Goal: Task Accomplishment & Management: Use online tool/utility

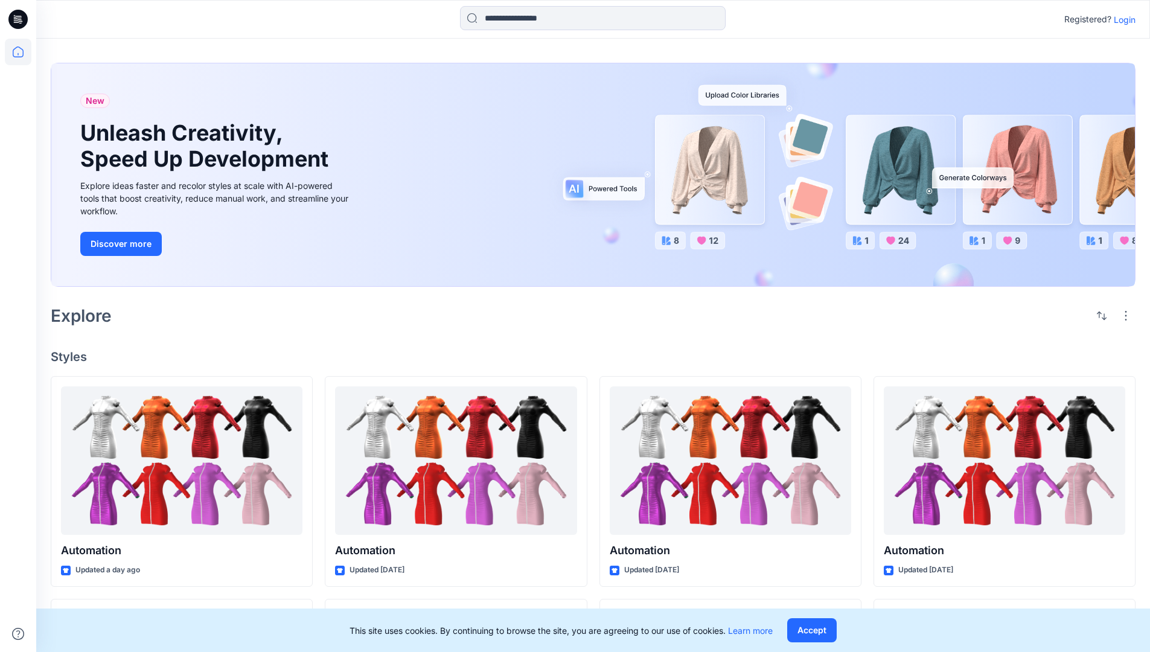
click at [1121, 19] on p "Login" at bounding box center [1124, 19] width 22 height 13
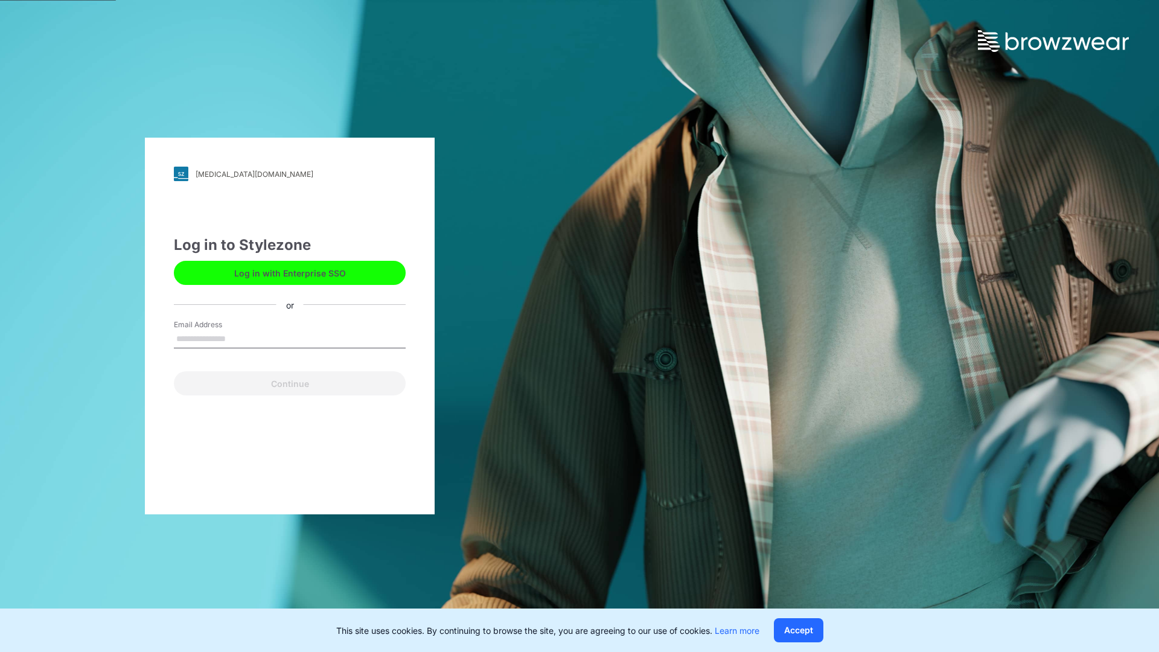
click at [238, 338] on input "Email Address" at bounding box center [290, 339] width 232 height 18
type input "**********"
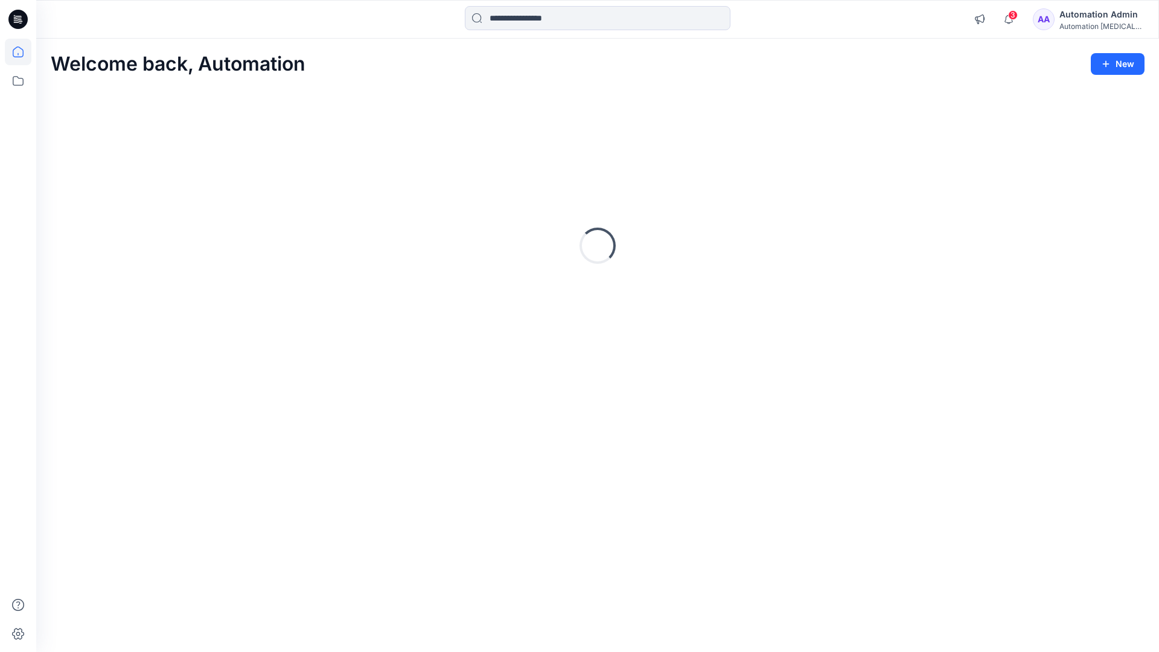
click at [23, 52] on icon at bounding box center [18, 51] width 11 height 11
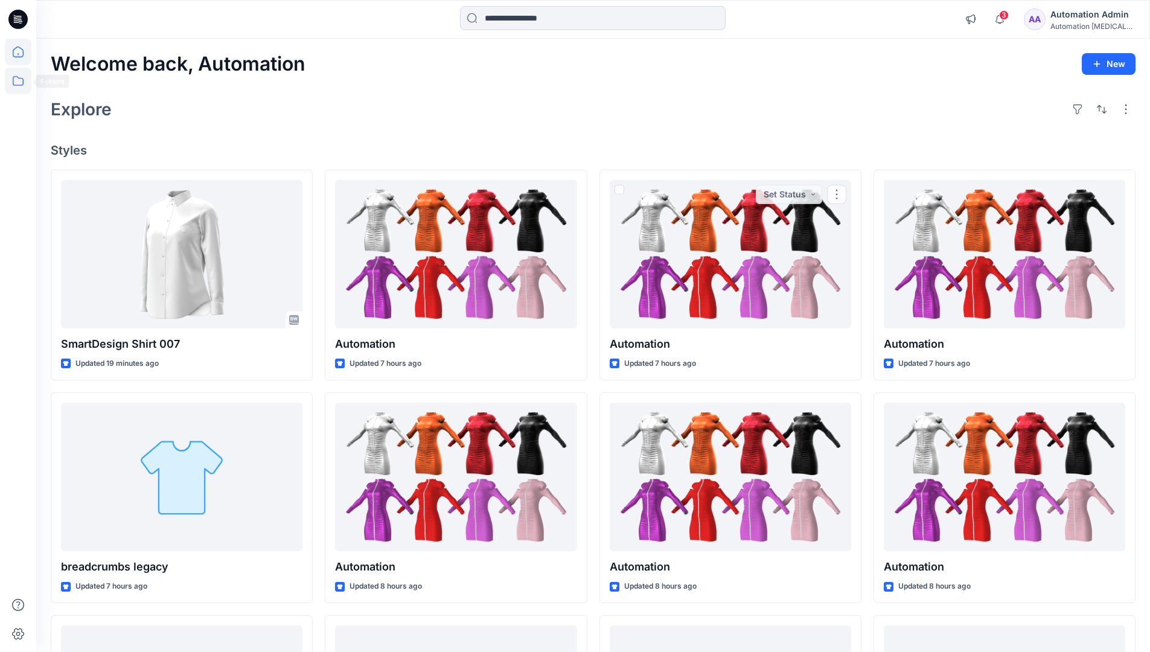
click at [15, 87] on icon at bounding box center [18, 81] width 27 height 27
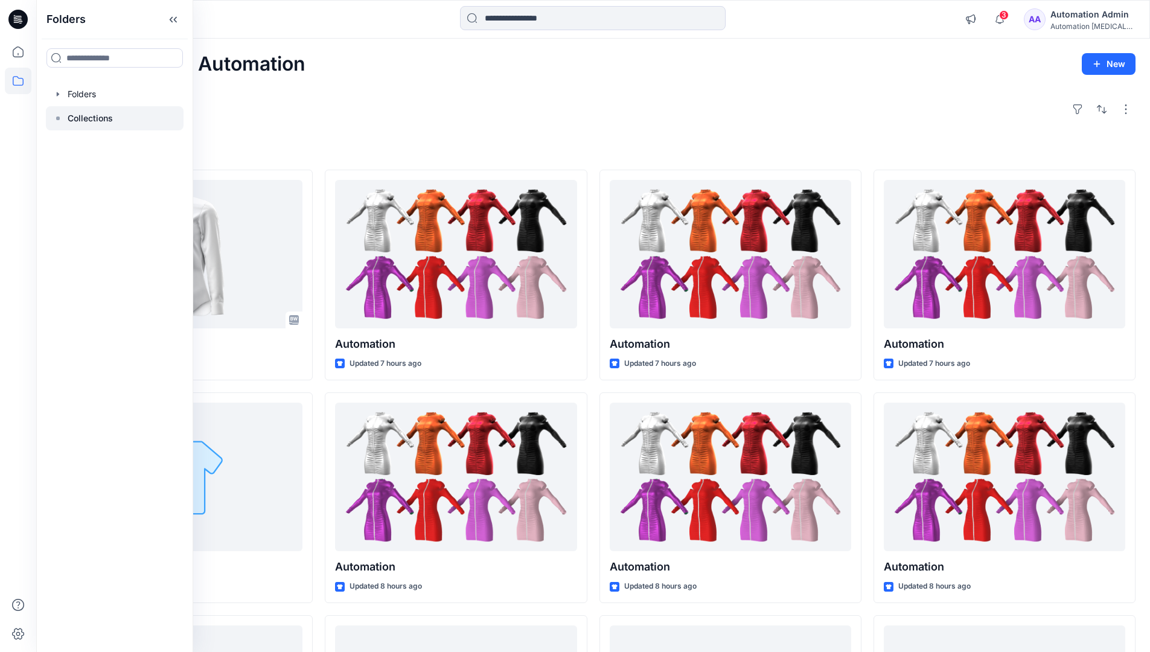
click at [57, 117] on rect at bounding box center [58, 118] width 4 height 4
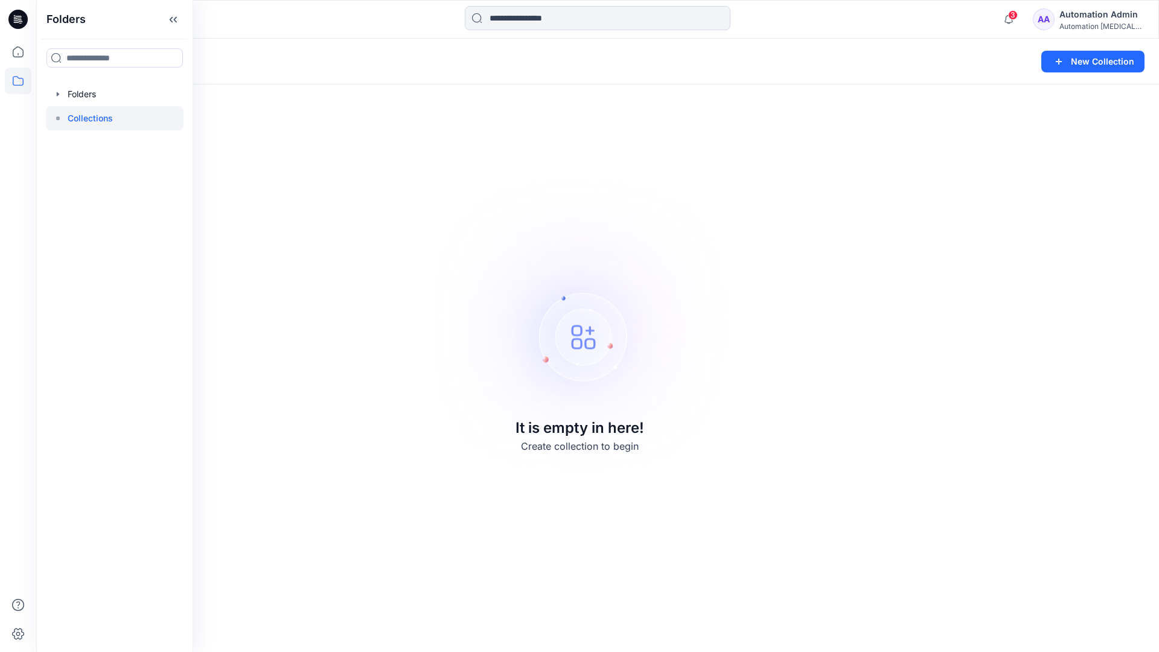
click at [78, 114] on p "Collections" at bounding box center [90, 118] width 45 height 14
click at [9, 79] on icon at bounding box center [18, 81] width 27 height 27
click at [1084, 68] on button "New Collection" at bounding box center [1092, 62] width 103 height 22
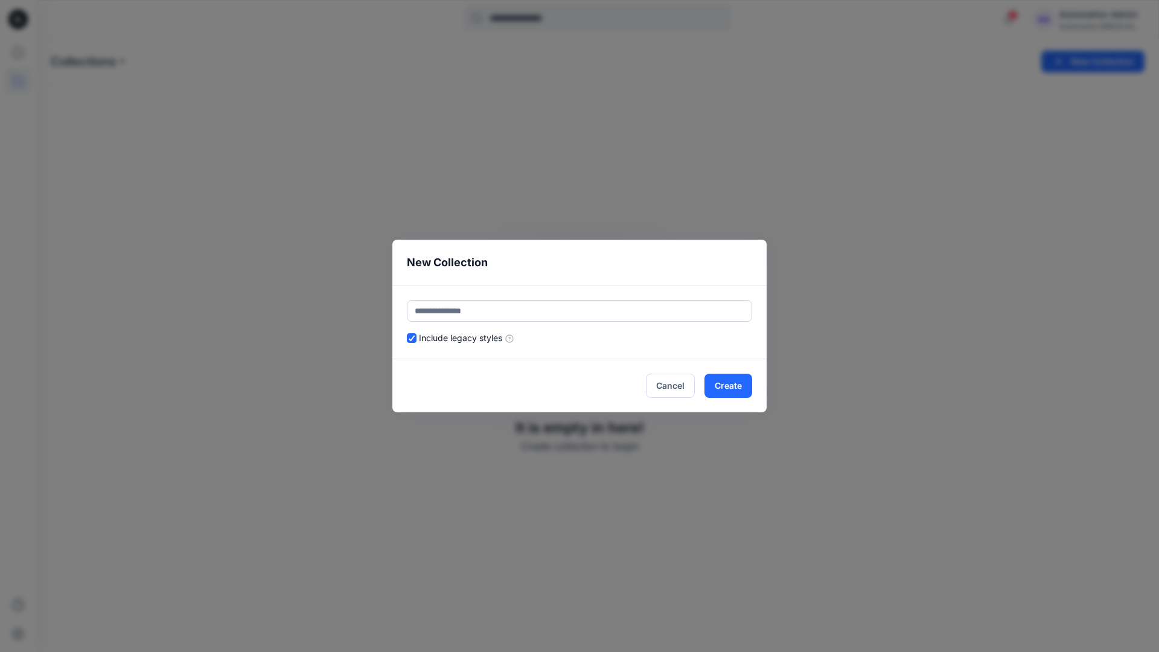
click at [511, 307] on input "text" at bounding box center [579, 311] width 345 height 22
type input "**********"
click at [726, 384] on button "Create" at bounding box center [728, 386] width 48 height 24
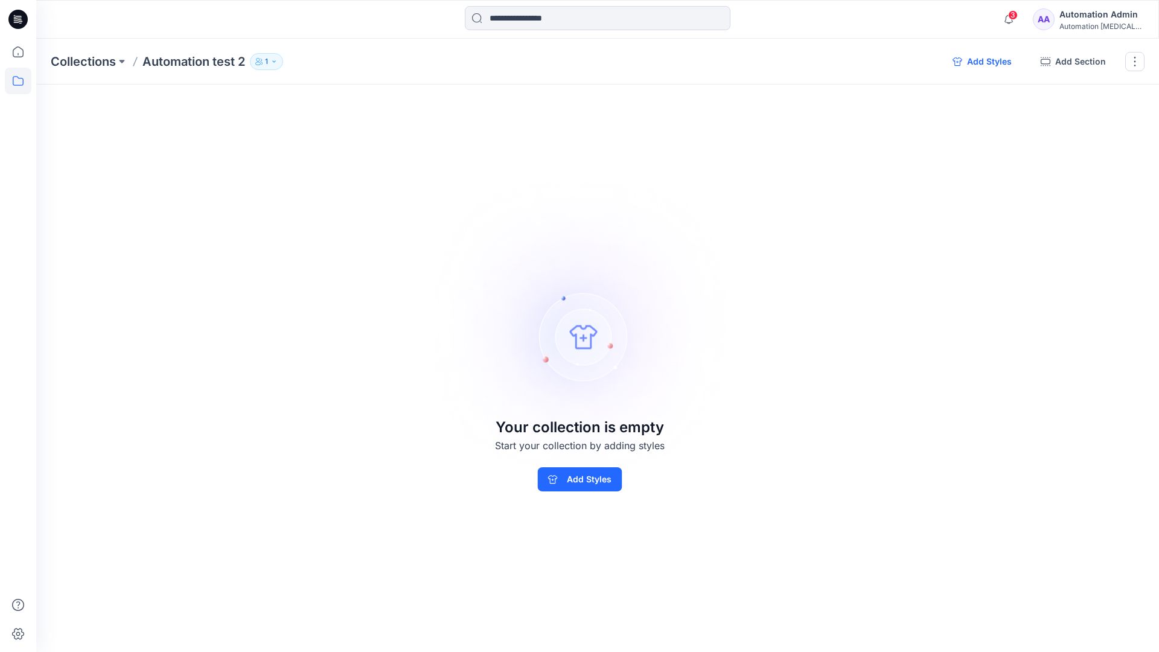
click at [981, 62] on button "Add Styles" at bounding box center [982, 61] width 78 height 19
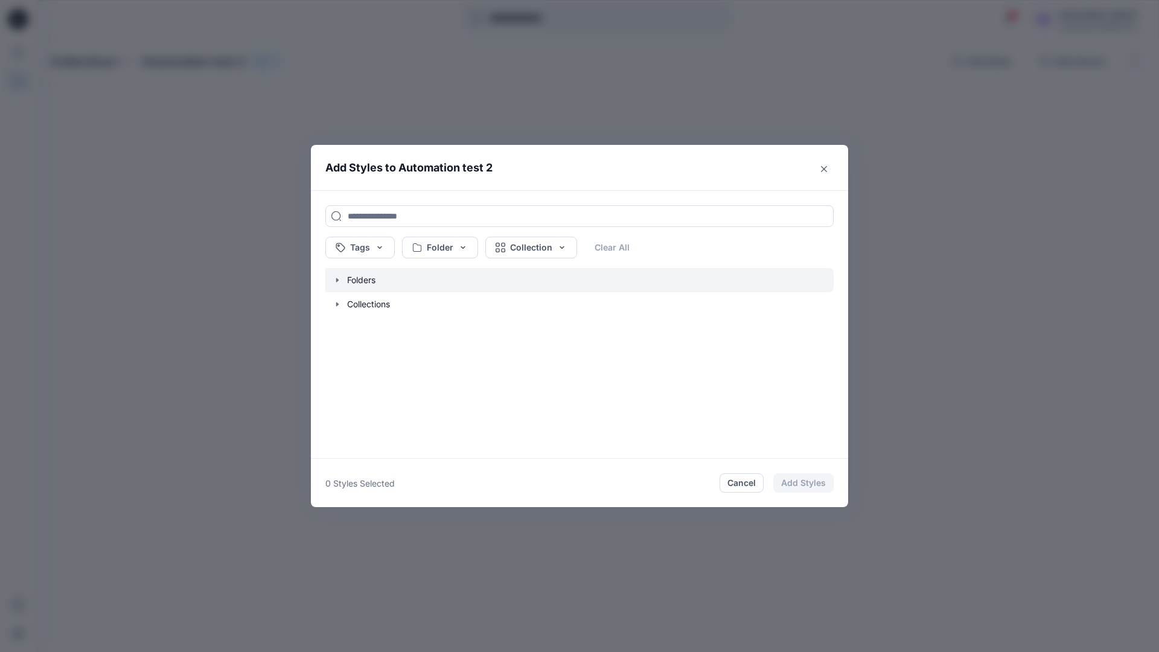
click at [337, 282] on icon "button" at bounding box center [338, 280] width 10 height 10
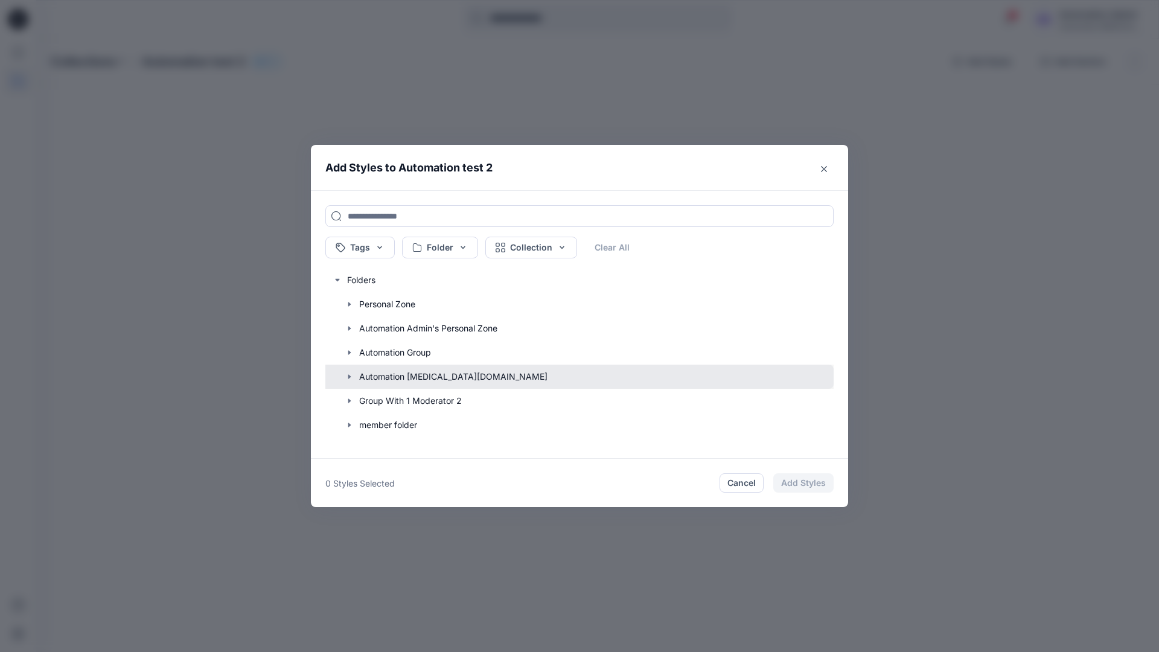
click at [384, 377] on button "button" at bounding box center [573, 376] width 520 height 24
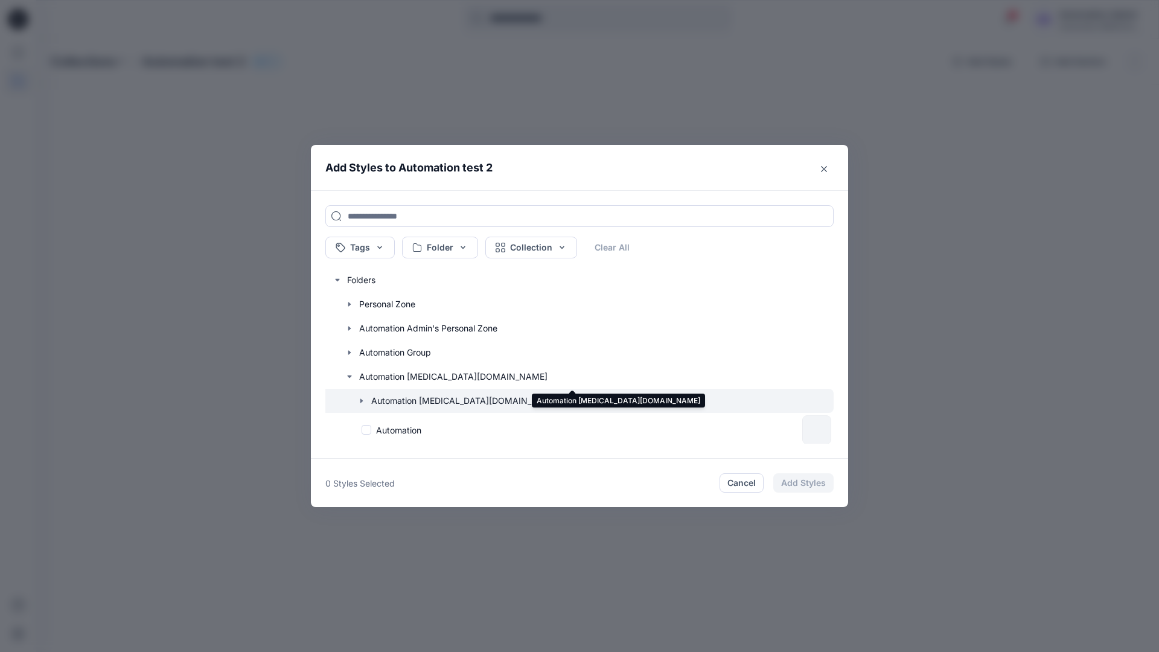
click at [363, 401] on icon "button" at bounding box center [362, 401] width 10 height 10
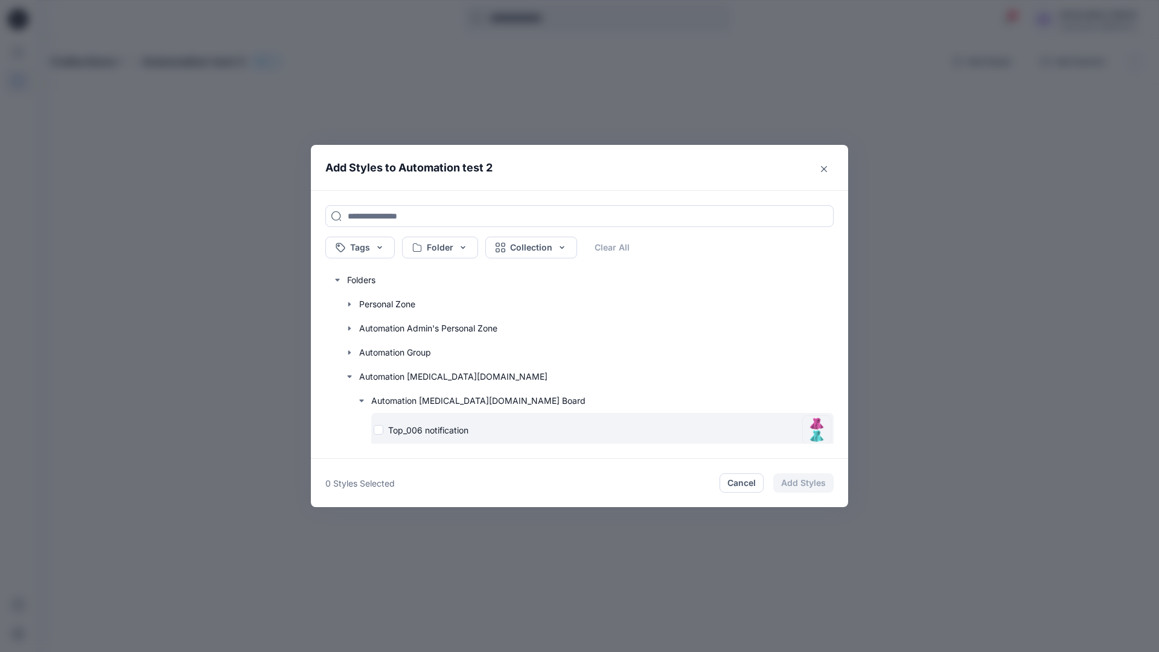
click at [380, 431] on div "Top_006 notification" at bounding box center [586, 430] width 424 height 13
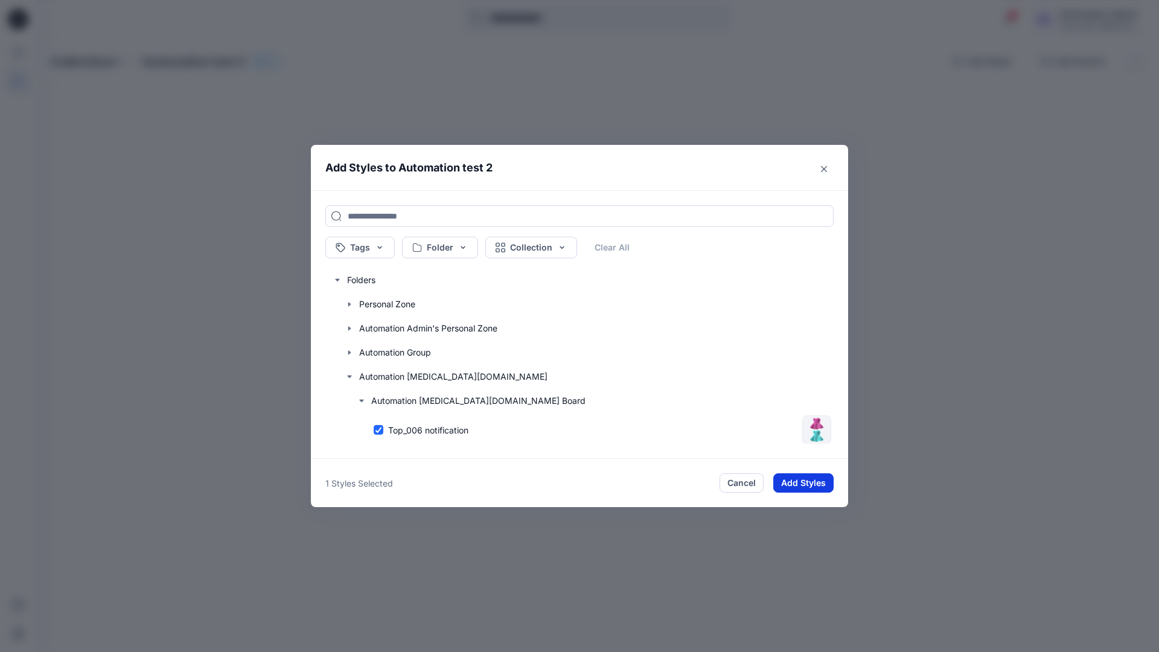
click at [792, 477] on button "Add Styles" at bounding box center [803, 482] width 60 height 19
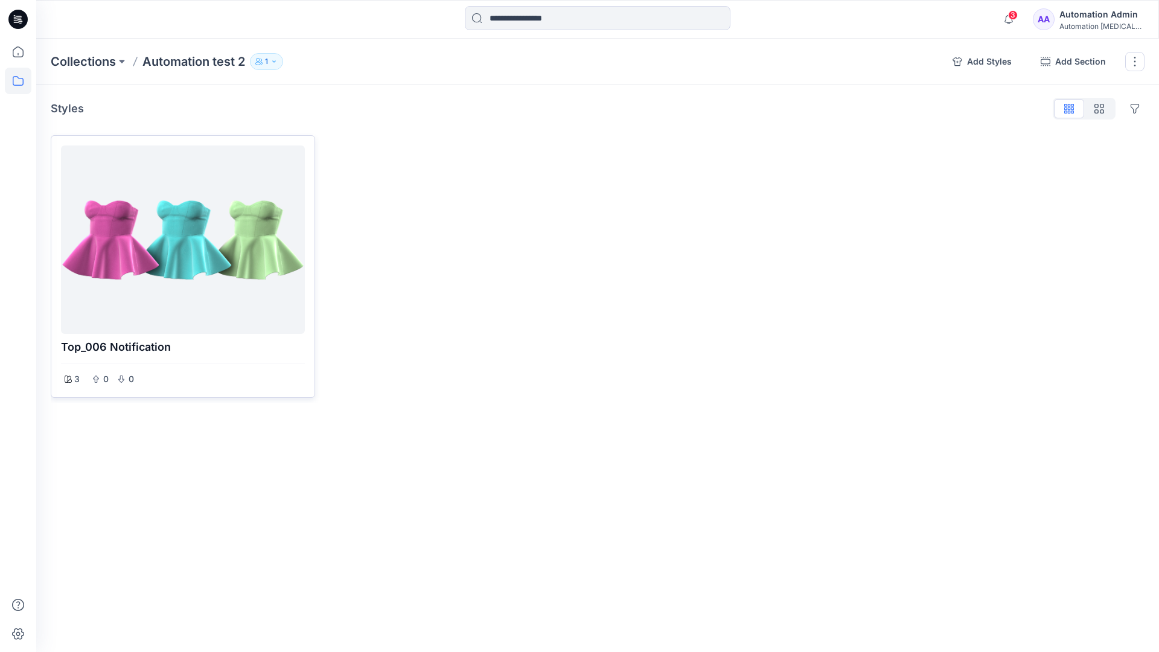
click at [226, 245] on div at bounding box center [183, 239] width 234 height 179
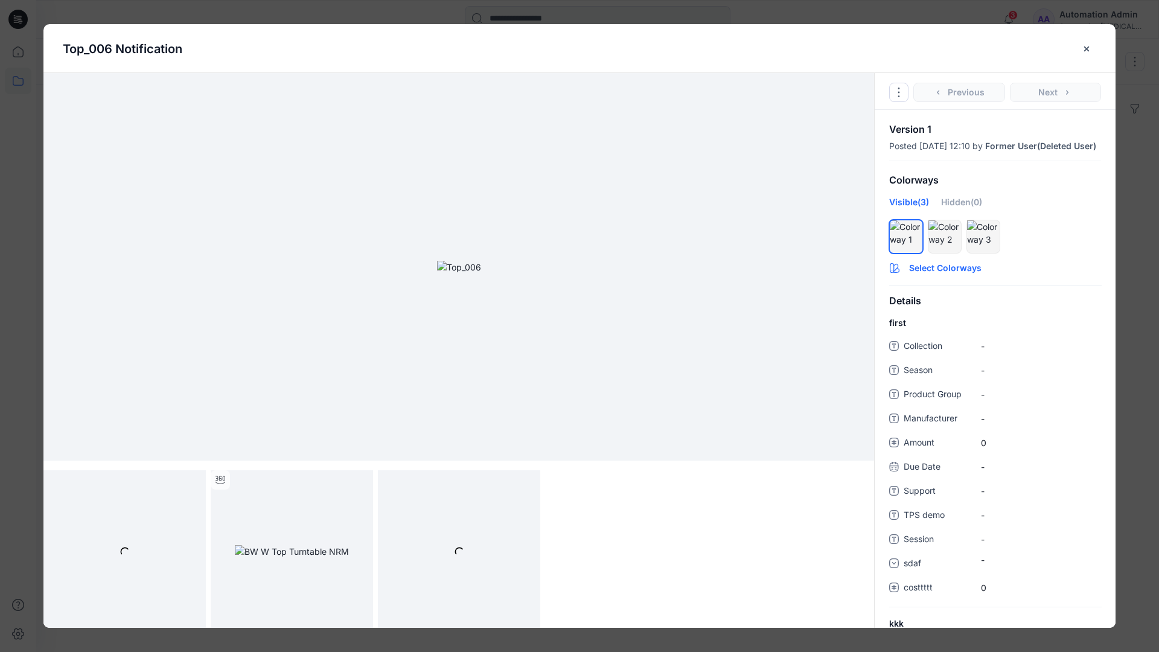
click at [944, 275] on button "Select Colorways" at bounding box center [994, 265] width 241 height 19
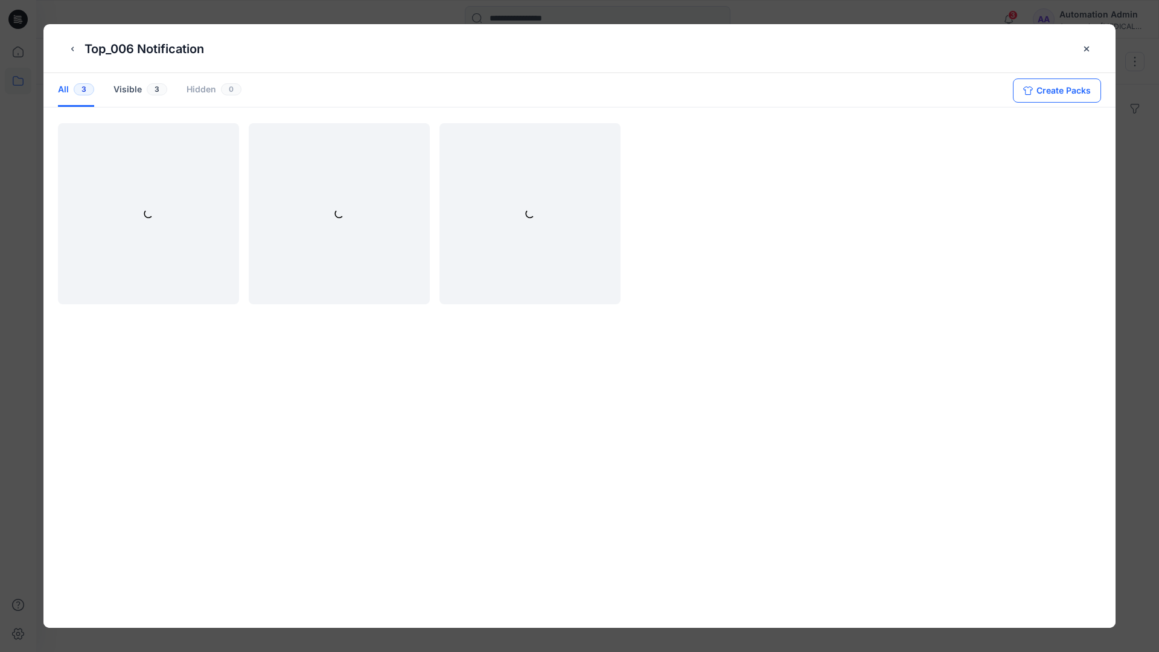
click at [1047, 88] on button "Create Packs" at bounding box center [1057, 90] width 88 height 24
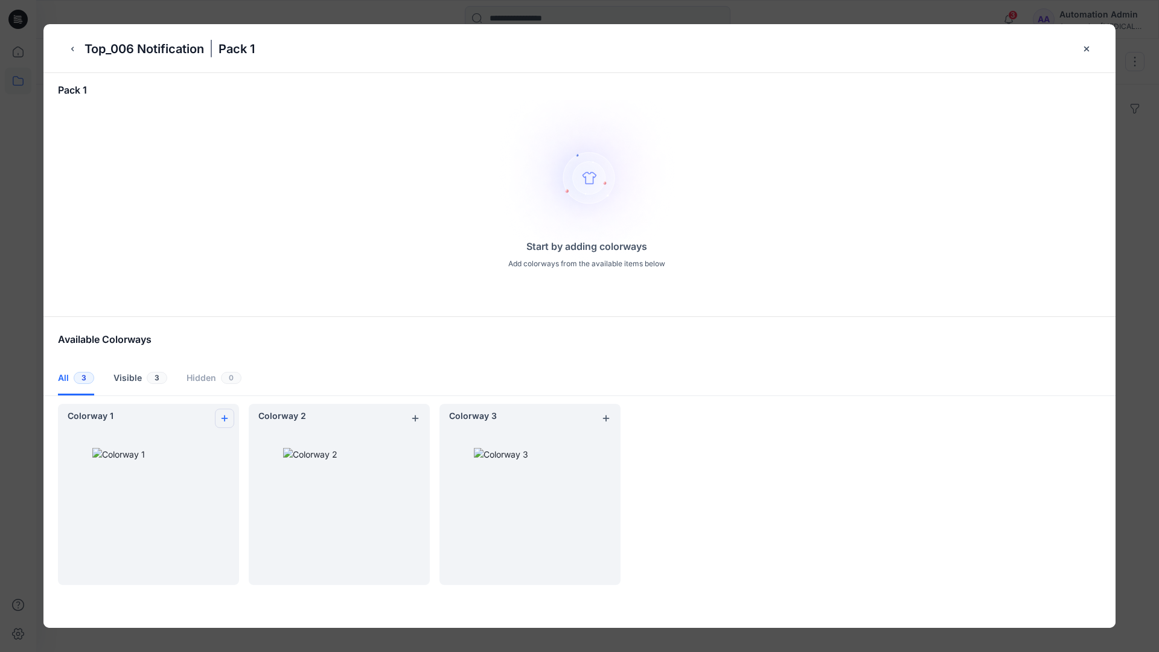
click at [222, 415] on icon "add colorway" at bounding box center [225, 418] width 10 height 10
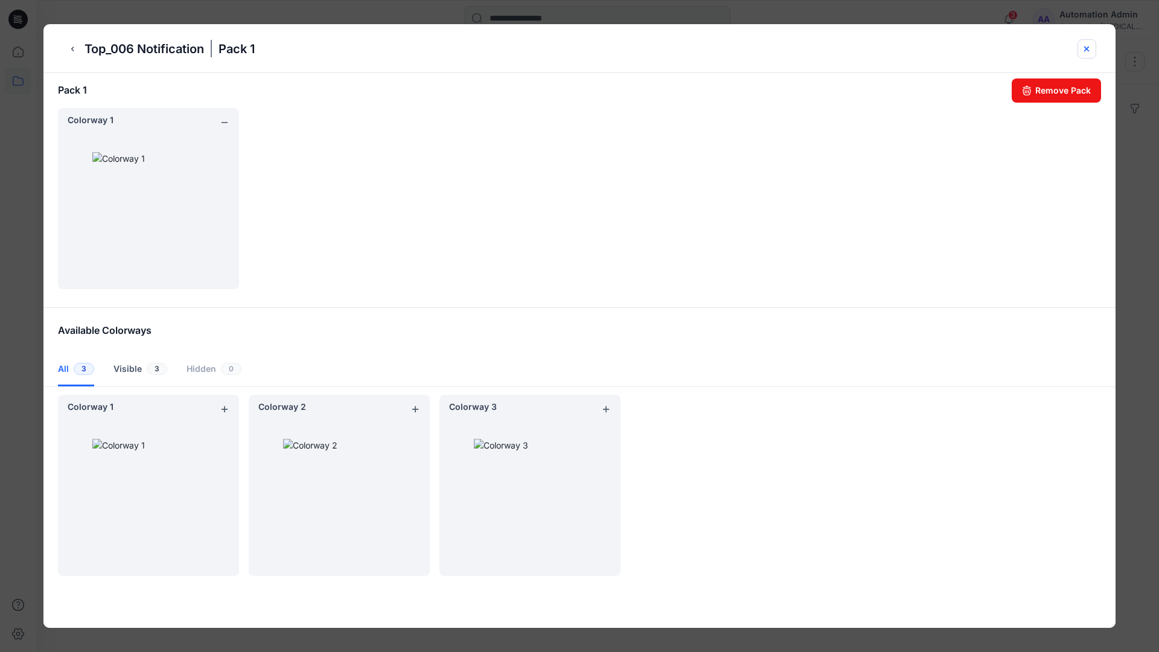
click at [1087, 51] on icon "close-btn" at bounding box center [1086, 49] width 10 height 10
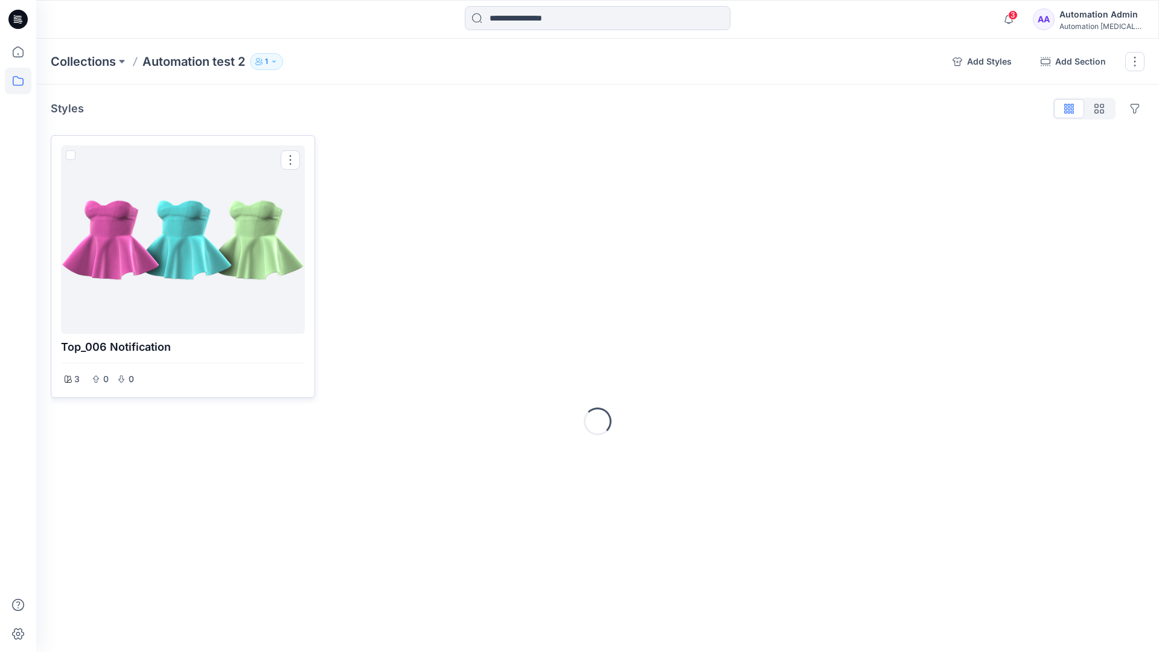
click at [176, 276] on div at bounding box center [183, 239] width 234 height 179
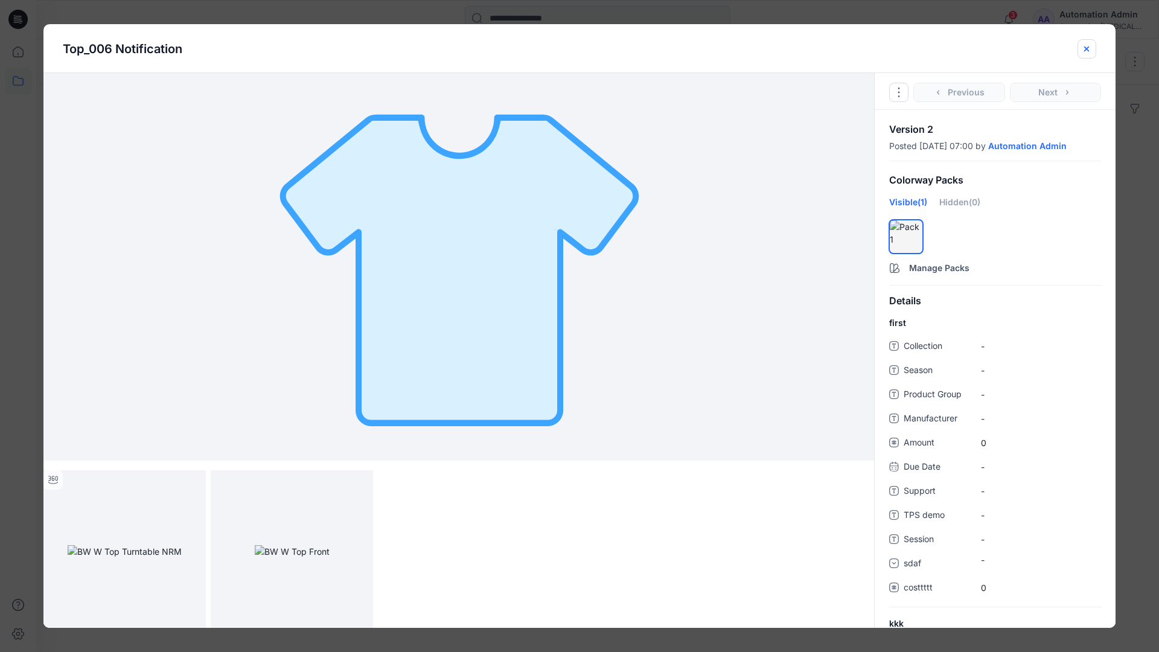
click at [1082, 50] on icon "close-btn" at bounding box center [1086, 49] width 10 height 10
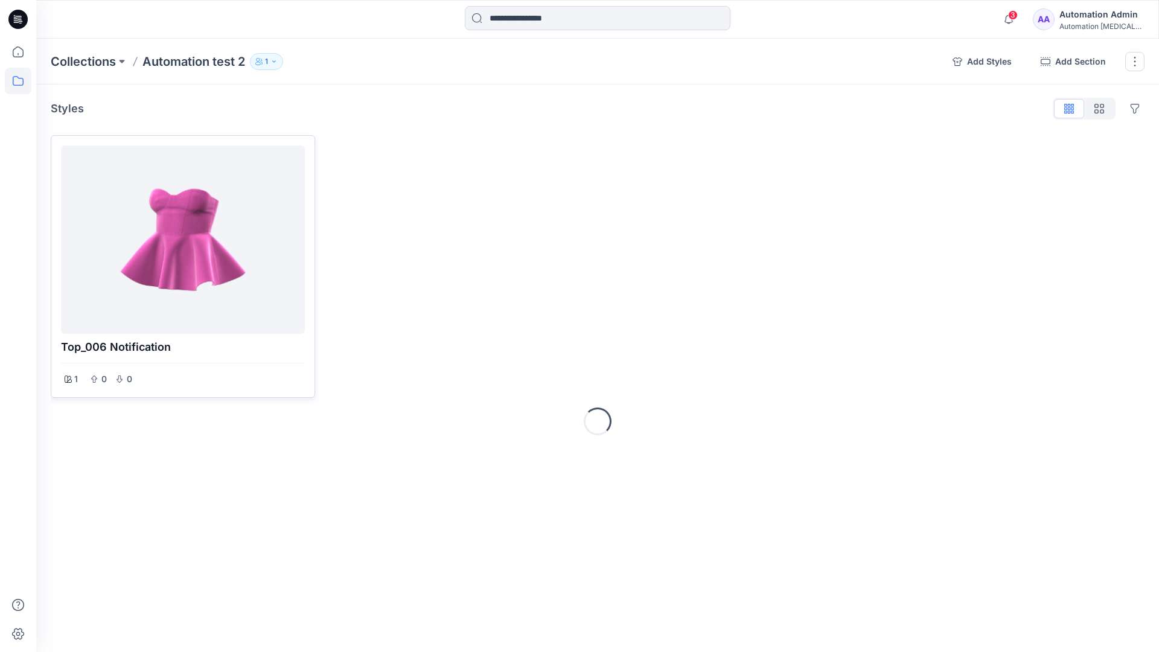
click at [179, 199] on div at bounding box center [183, 239] width 234 height 179
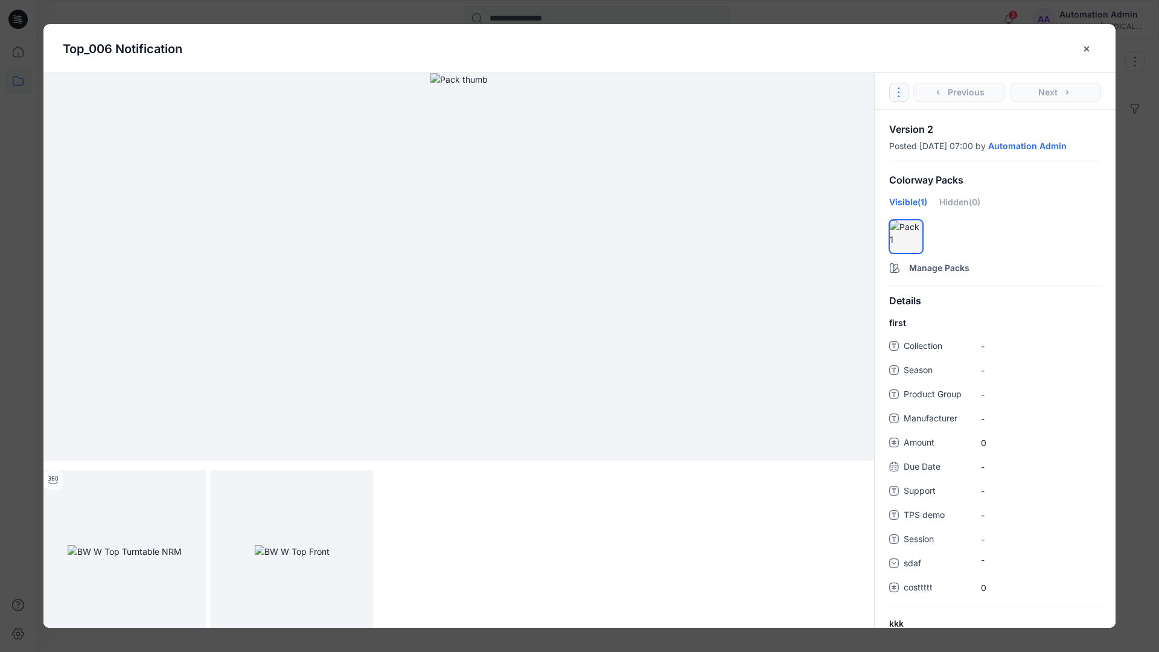
click at [902, 89] on icon "Options" at bounding box center [899, 93] width 10 height 10
click at [897, 147] on button "Duplicate Original Style to..." at bounding box center [899, 148] width 146 height 24
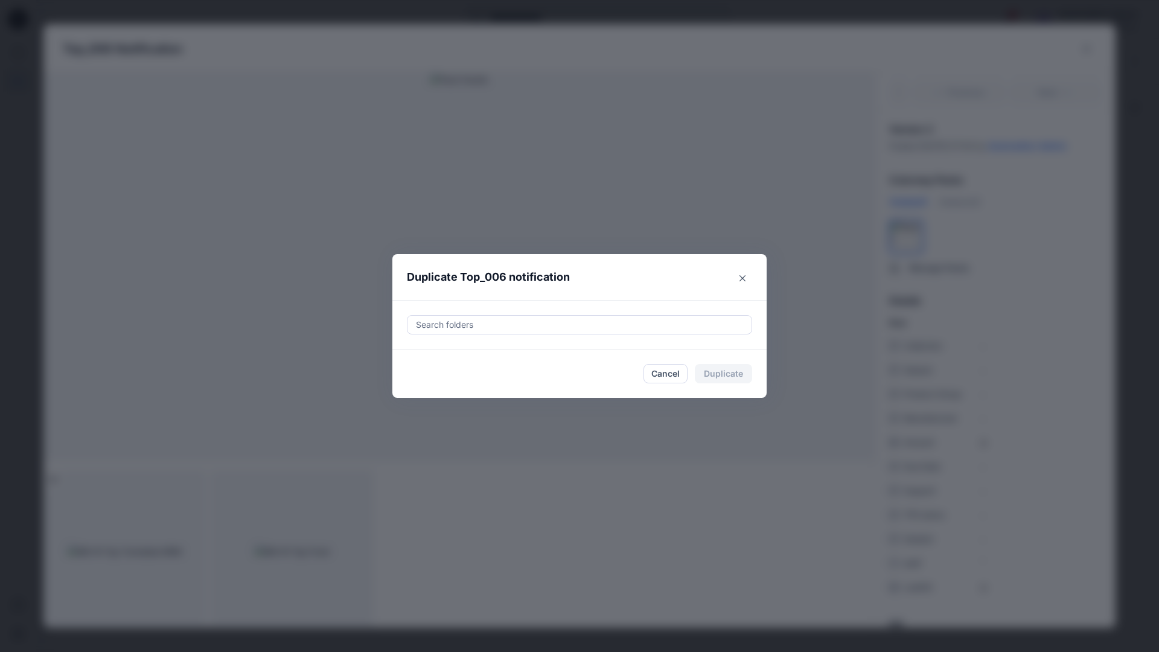
click at [559, 323] on div at bounding box center [579, 324] width 329 height 14
click at [743, 276] on icon "Close" at bounding box center [742, 278] width 6 height 6
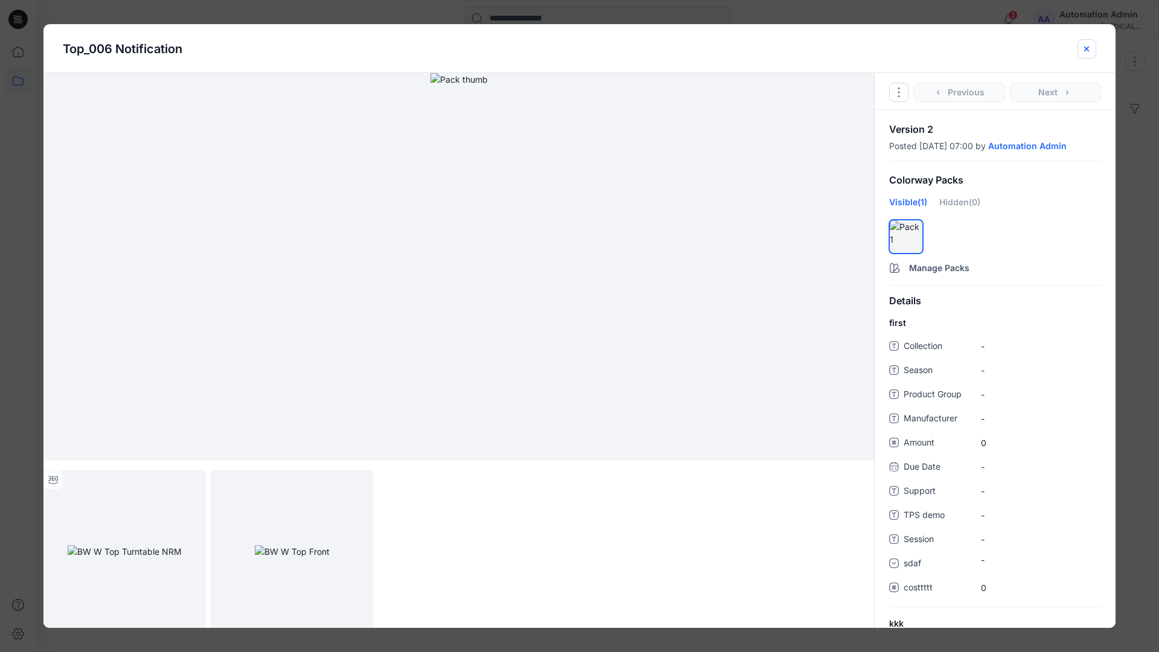
click at [1086, 53] on icon "close-btn" at bounding box center [1086, 49] width 10 height 10
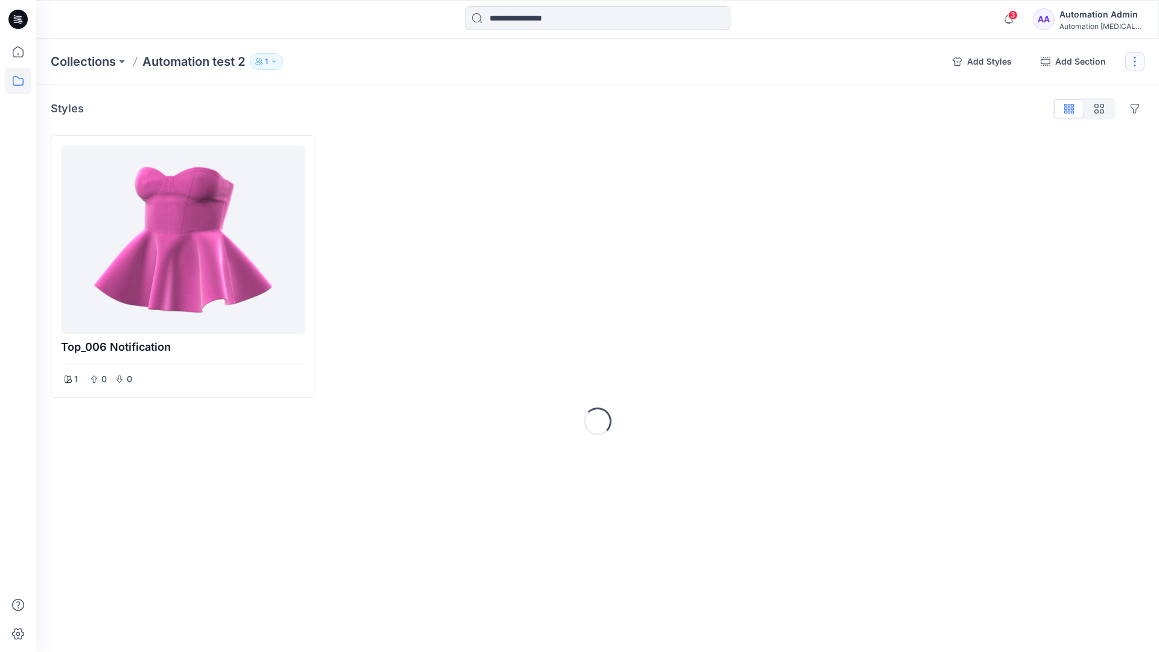
click at [1131, 63] on button "button" at bounding box center [1134, 61] width 19 height 19
click at [1065, 173] on button "Delete Collection" at bounding box center [1076, 172] width 130 height 22
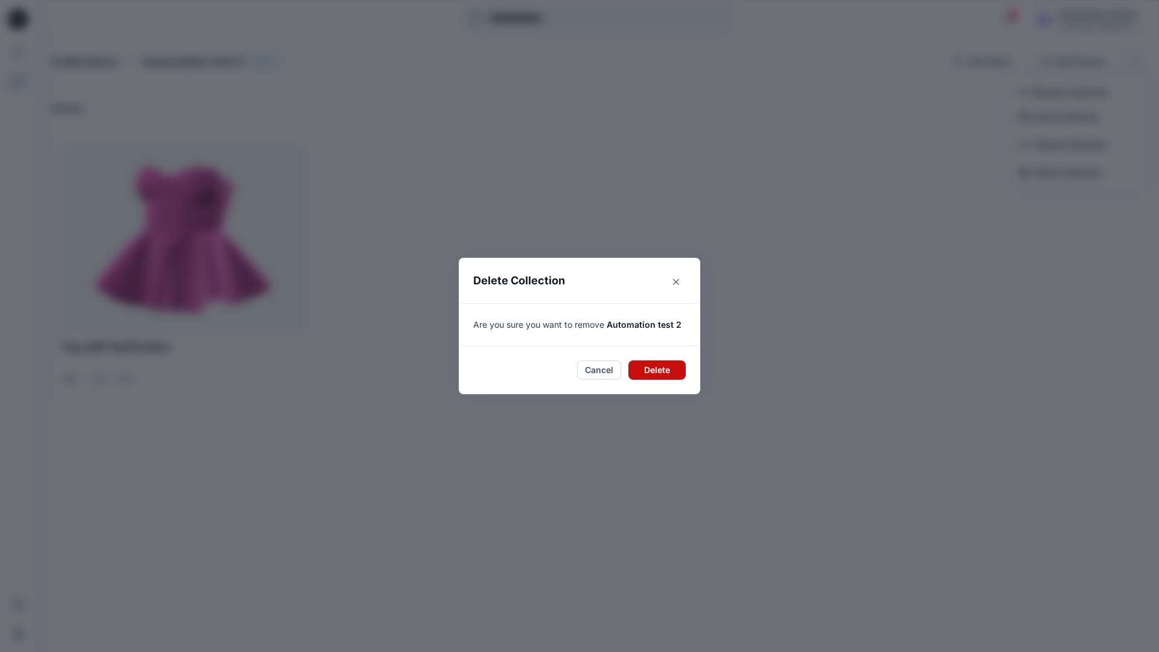
click at [670, 361] on button "Delete" at bounding box center [656, 369] width 57 height 19
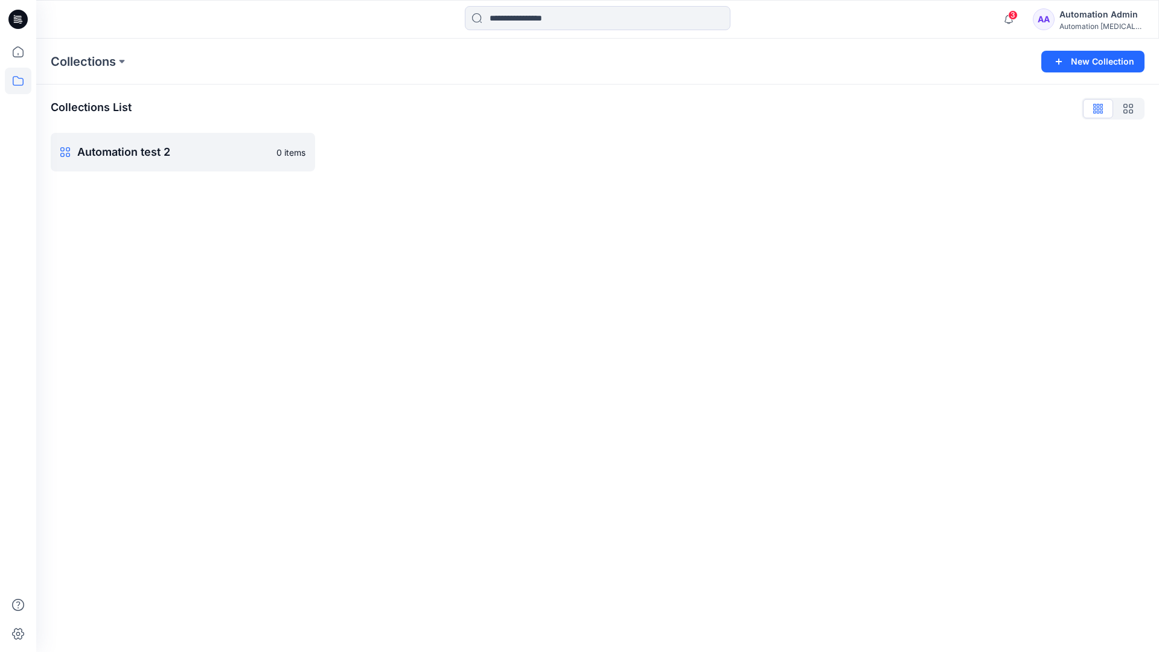
click at [1092, 20] on div "Automation Admin" at bounding box center [1101, 14] width 84 height 14
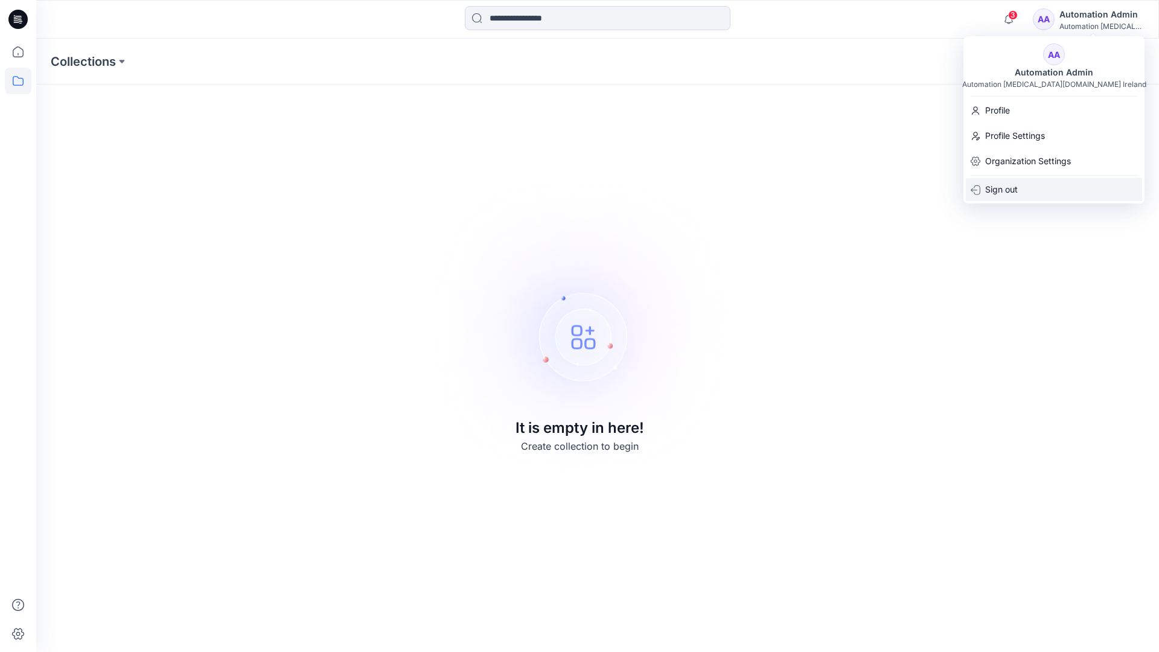
click at [1018, 185] on div "Sign out" at bounding box center [1054, 189] width 176 height 23
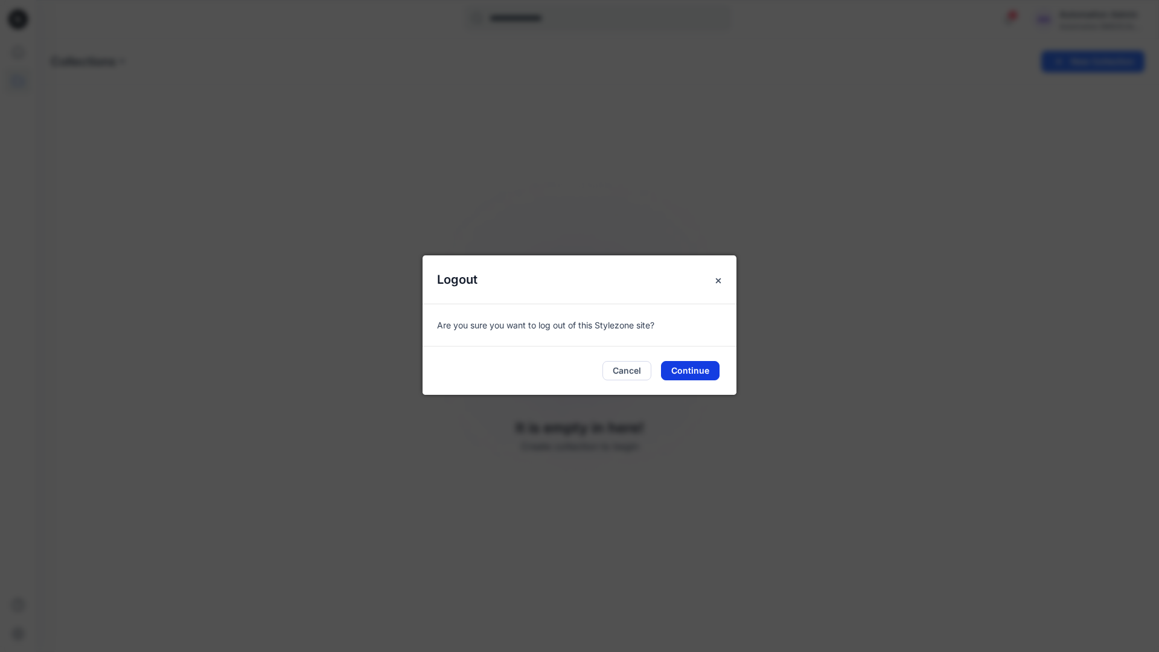
click at [687, 374] on button "Continue" at bounding box center [690, 370] width 59 height 19
